Goal: Task Accomplishment & Management: Manage account settings

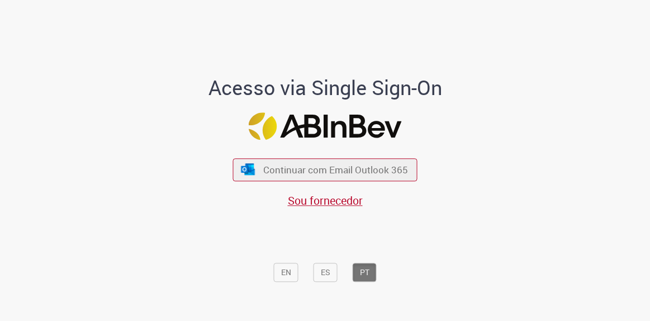
click at [284, 170] on span "Continuar com Email Outlook 365" at bounding box center [335, 169] width 145 height 13
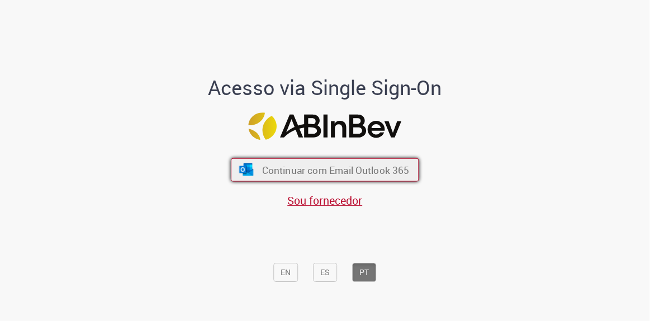
click at [358, 175] on span "Continuar com Email Outlook 365" at bounding box center [335, 169] width 147 height 13
click at [318, 178] on button "Continuar com Email Outlook 365" at bounding box center [325, 169] width 188 height 23
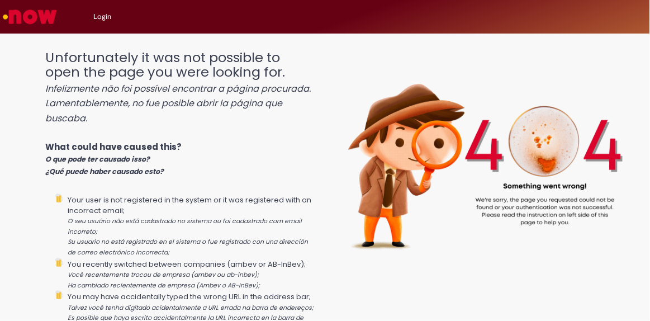
click at [42, 23] on img "Ir para a Homepage" at bounding box center [30, 17] width 58 height 22
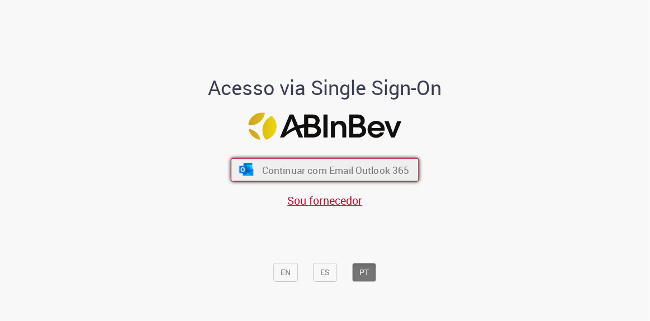
click at [256, 174] on button "Continuar com Email Outlook 365" at bounding box center [325, 169] width 188 height 23
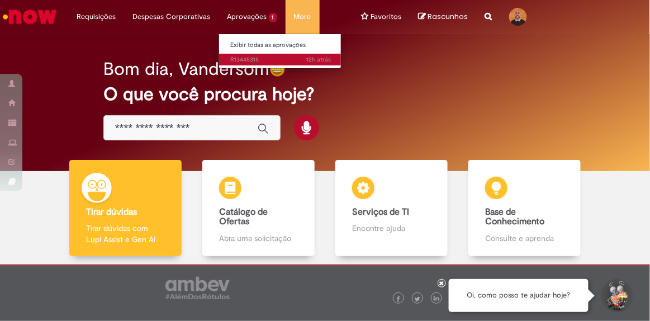
click at [258, 59] on span "12h atrás 12 horas atrás R13445315" at bounding box center [280, 59] width 101 height 9
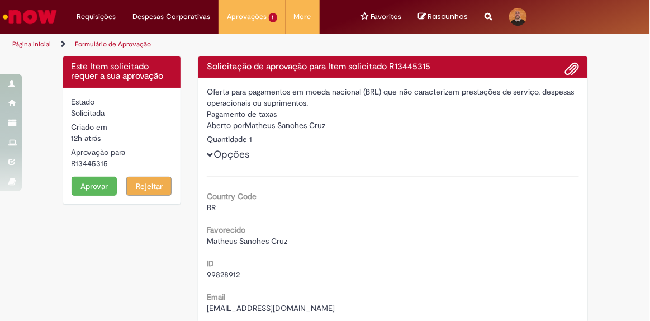
click at [94, 194] on button "Aprovar" at bounding box center [94, 186] width 45 height 19
